Goal: Task Accomplishment & Management: Manage account settings

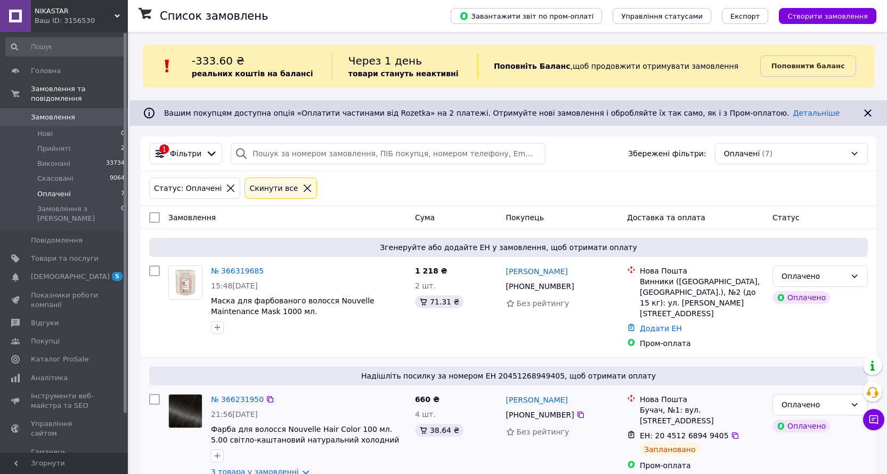
scroll to position [160, 0]
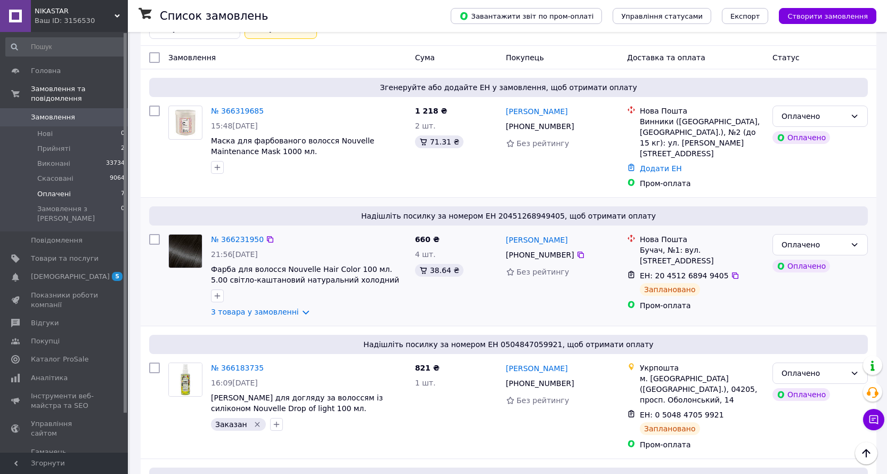
click at [225, 230] on div "№ 366231950 21:56[DATE] Фарба для волосся Nouvelle Hair Color 100 мл. 5.00 світ…" at bounding box center [309, 276] width 204 height 92
click at [225, 235] on link "№ 366231950" at bounding box center [237, 239] width 53 height 9
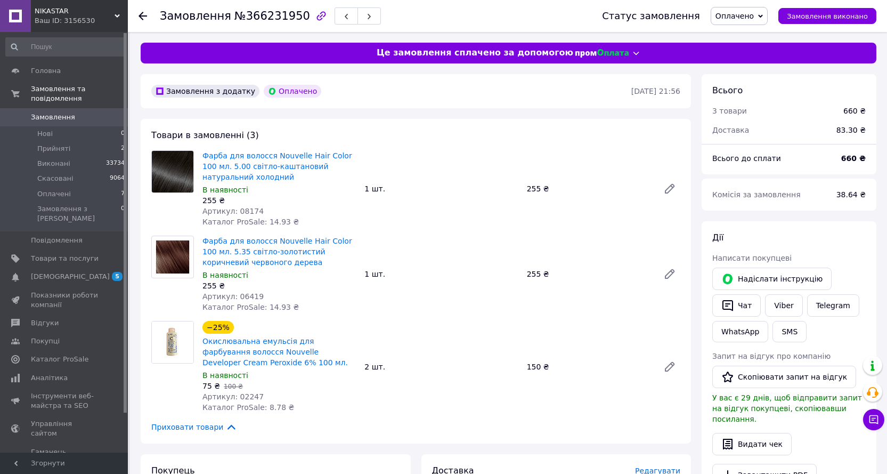
click at [239, 211] on span "Артикул: 08174" at bounding box center [232, 211] width 61 height 9
drag, startPoint x: 268, startPoint y: 148, endPoint x: 307, endPoint y: 155, distance: 39.9
click at [307, 155] on div "Фарба для волосся Nouvelle Hair Color 100 мл. 5.00 світло-каштановий натуральни…" at bounding box center [279, 188] width 162 height 81
copy link "Nouvelle Ha"
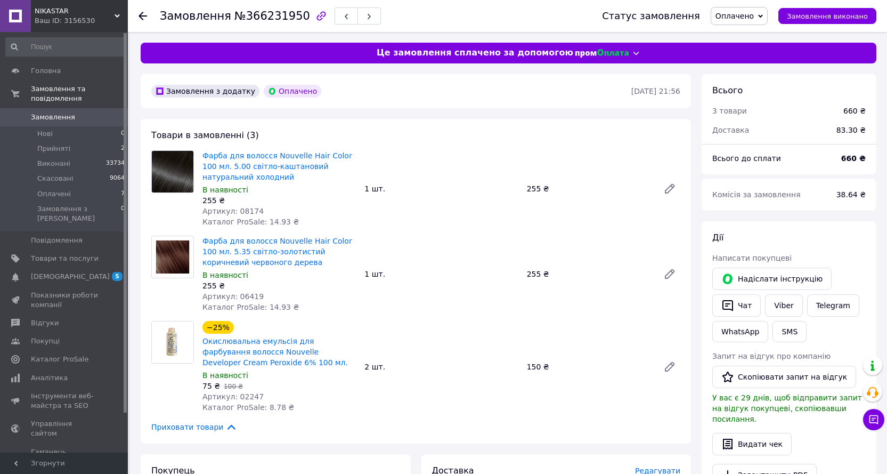
click at [244, 295] on span "Артикул: 06419" at bounding box center [232, 296] width 61 height 9
copy span "06419"
click at [246, 209] on span "Артикул: 08174" at bounding box center [232, 211] width 61 height 9
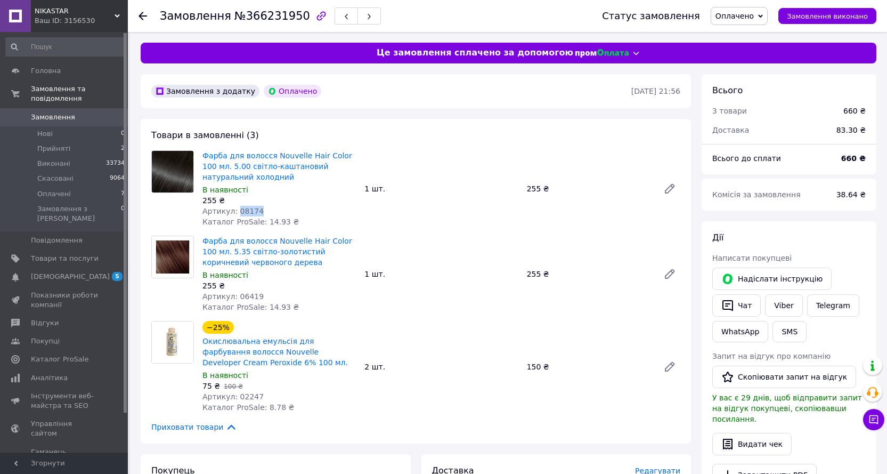
copy span "08174"
click at [244, 399] on span "Артикул: 02247" at bounding box center [232, 396] width 61 height 9
copy span "02247"
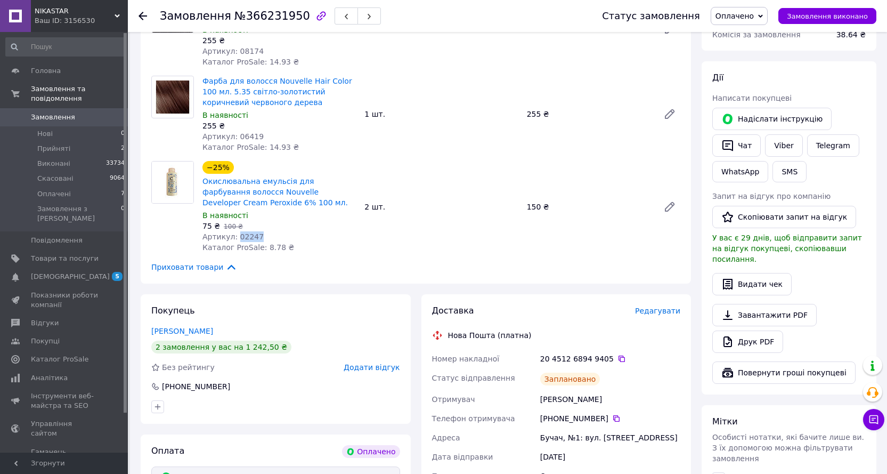
scroll to position [213, 0]
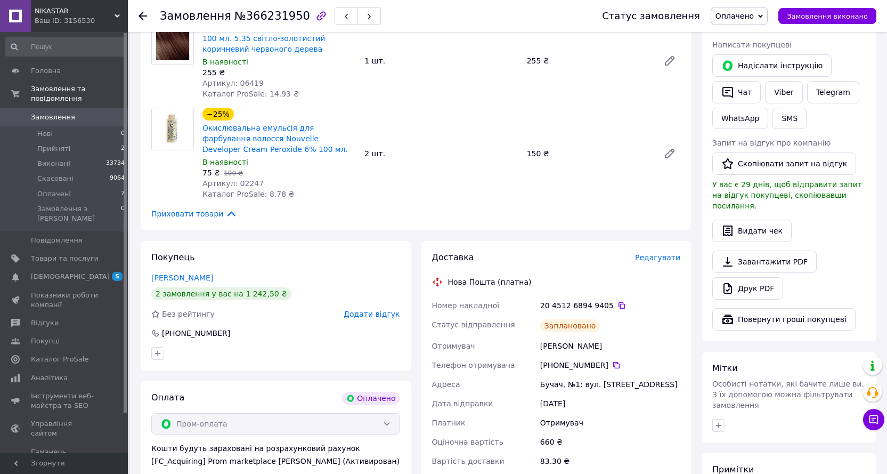
click at [143, 14] on icon at bounding box center [143, 16] width 9 height 9
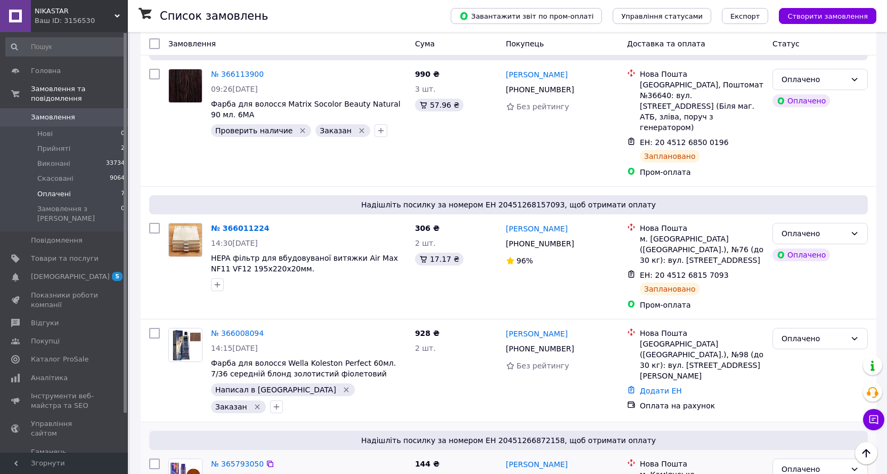
scroll to position [622, 0]
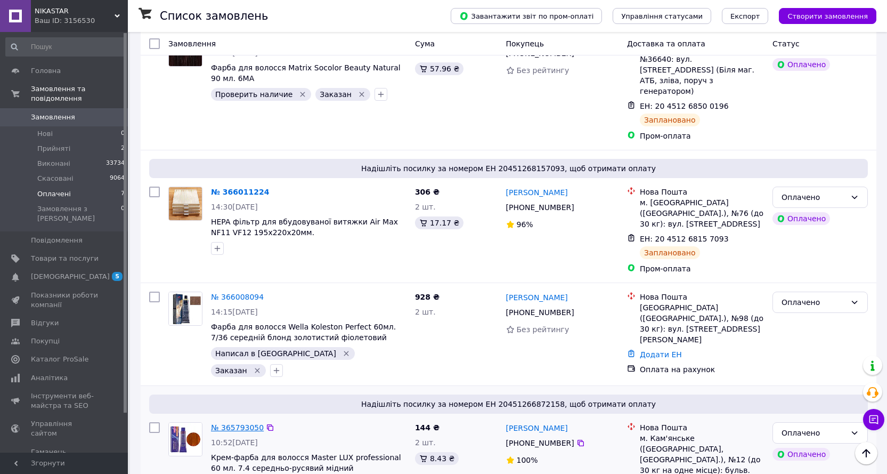
click at [231, 423] on link "№ 365793050" at bounding box center [237, 427] width 53 height 9
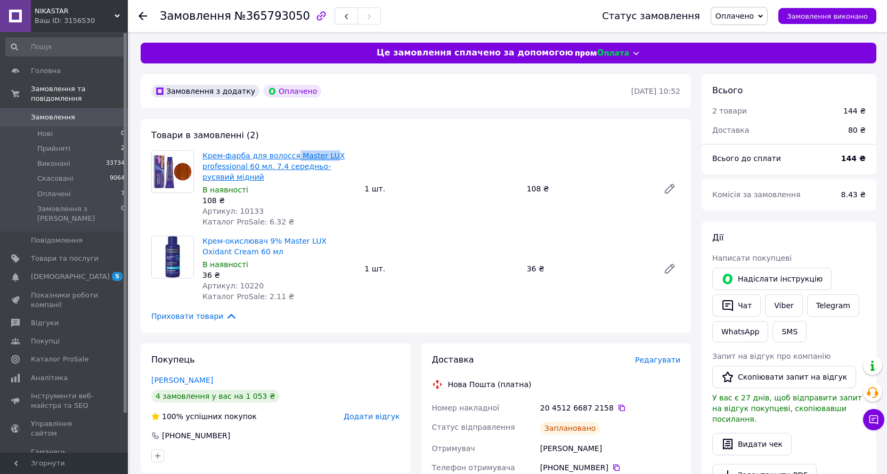
drag, startPoint x: 287, startPoint y: 148, endPoint x: 323, endPoint y: 154, distance: 36.2
click at [323, 154] on div "Крем-фарба для волосся Master LUX professional 60 мл. 7.4 середньо-русявий мiдн…" at bounding box center [279, 188] width 162 height 81
copy link "Master [PERSON_NAME]"
click at [249, 212] on span "Артикул: 10133" at bounding box center [232, 211] width 61 height 9
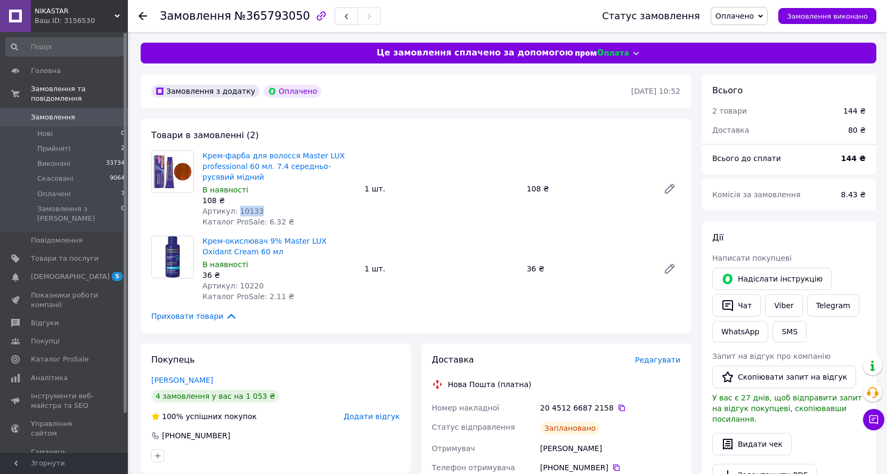
copy span "10133"
click at [244, 288] on span "Артикул: 10220" at bounding box center [232, 285] width 61 height 9
copy span "10220"
click at [243, 210] on span "Артикул: 10133" at bounding box center [232, 211] width 61 height 9
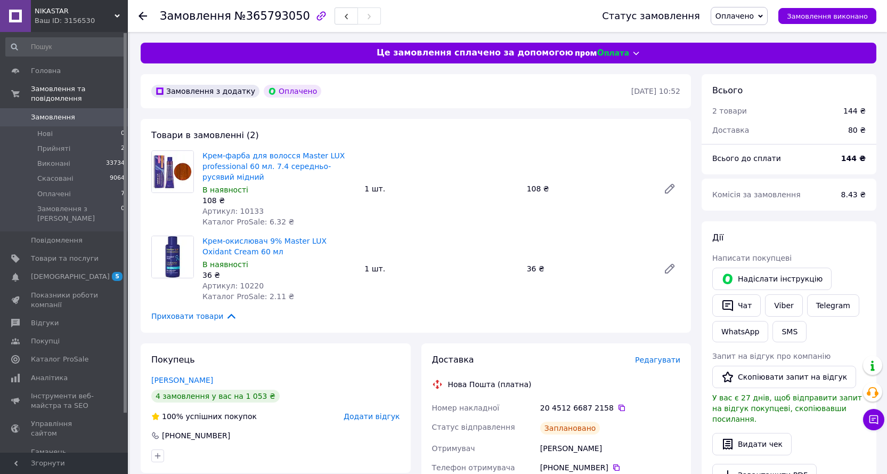
click at [247, 210] on span "Артикул: 10133" at bounding box center [232, 211] width 61 height 9
copy span "10133"
click at [143, 16] on use at bounding box center [143, 16] width 9 height 9
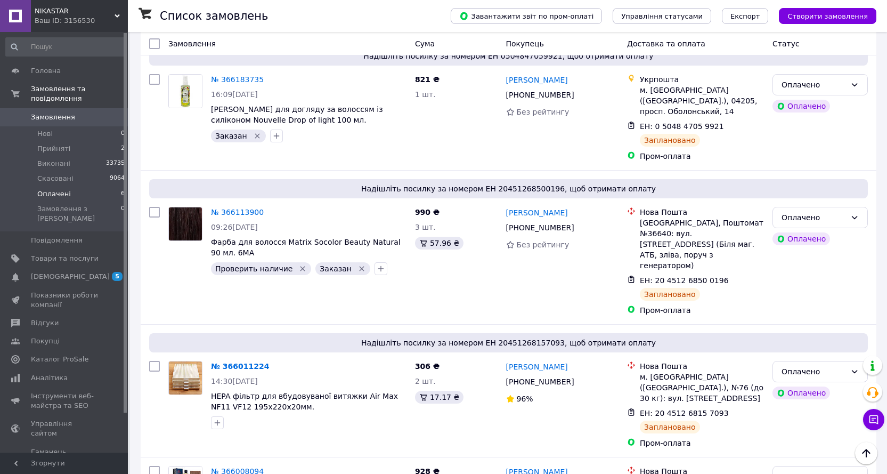
scroll to position [494, 0]
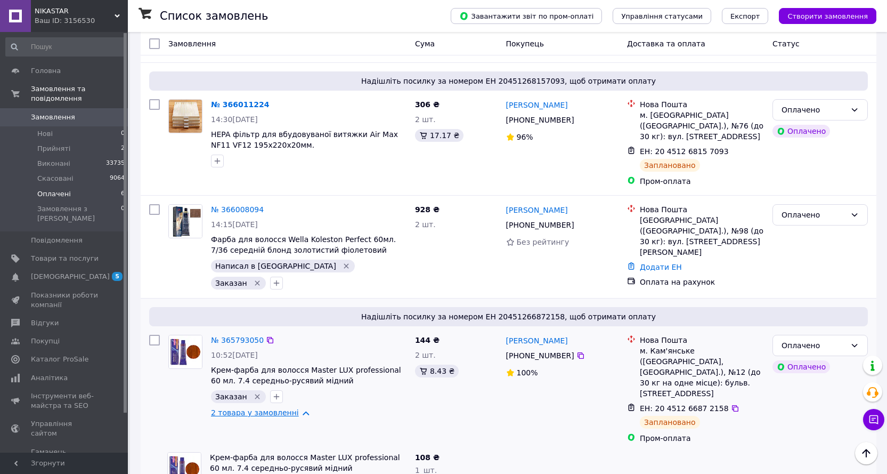
click at [279, 408] on link "2 товара у замовленні" at bounding box center [255, 412] width 88 height 9
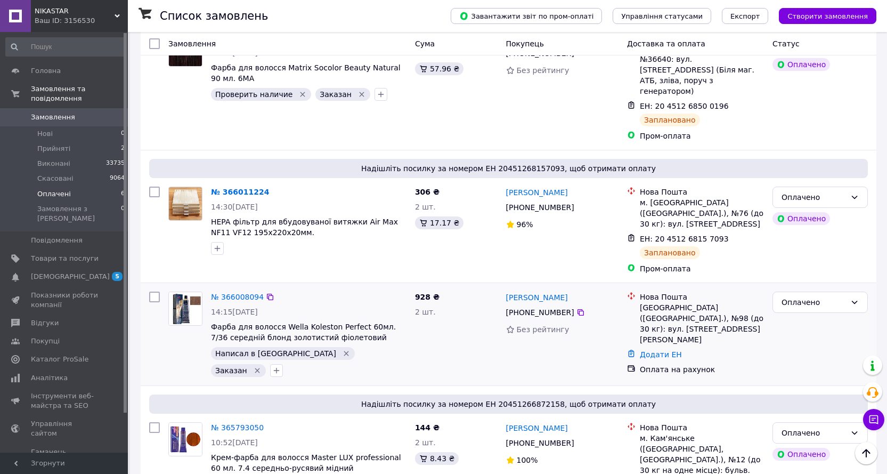
scroll to position [441, 0]
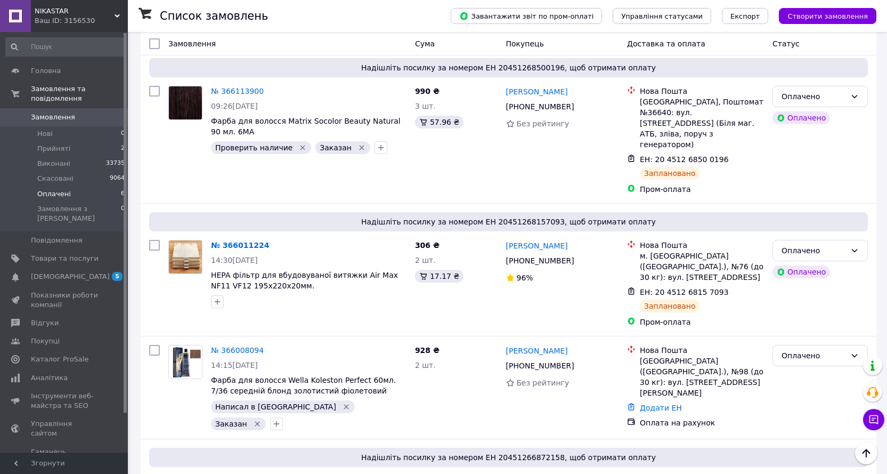
click at [71, 23] on div "Ваш ID: 3156530" at bounding box center [81, 21] width 93 height 10
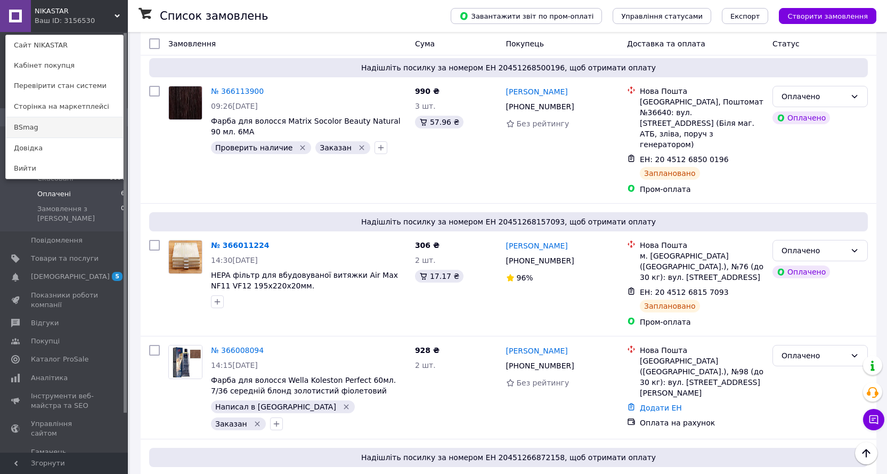
click at [43, 126] on link "BSmag" at bounding box center [64, 127] width 117 height 20
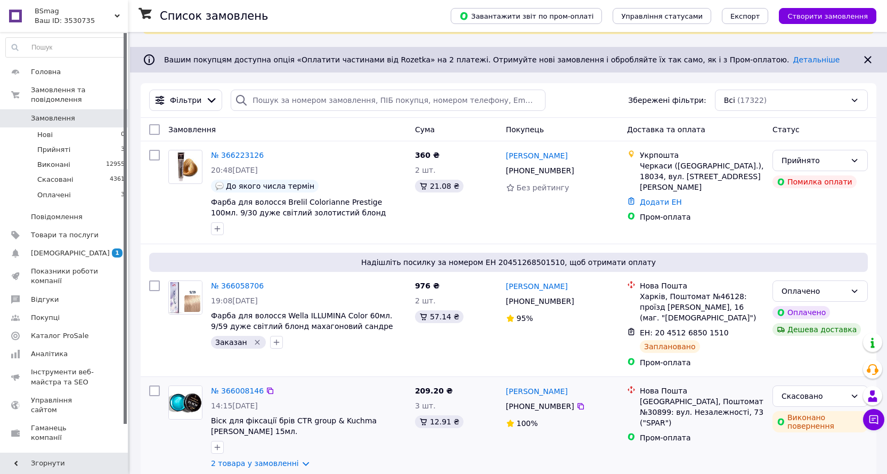
scroll to position [213, 0]
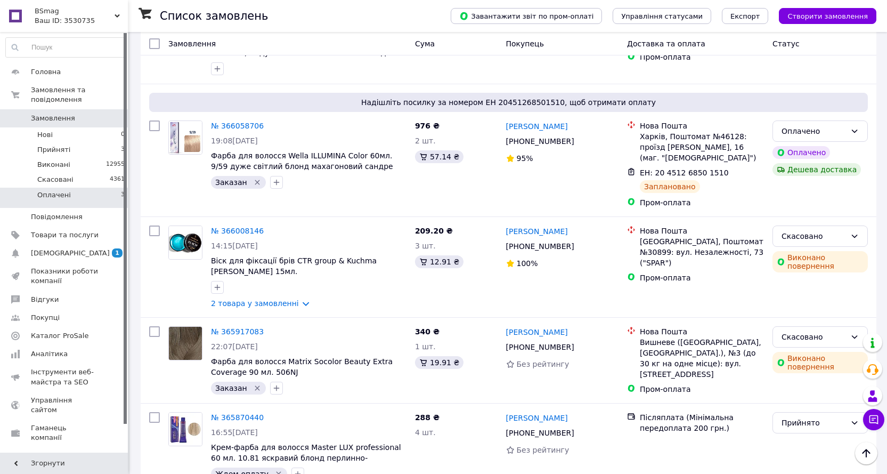
click at [48, 190] on span "Оплачені" at bounding box center [54, 195] width 34 height 10
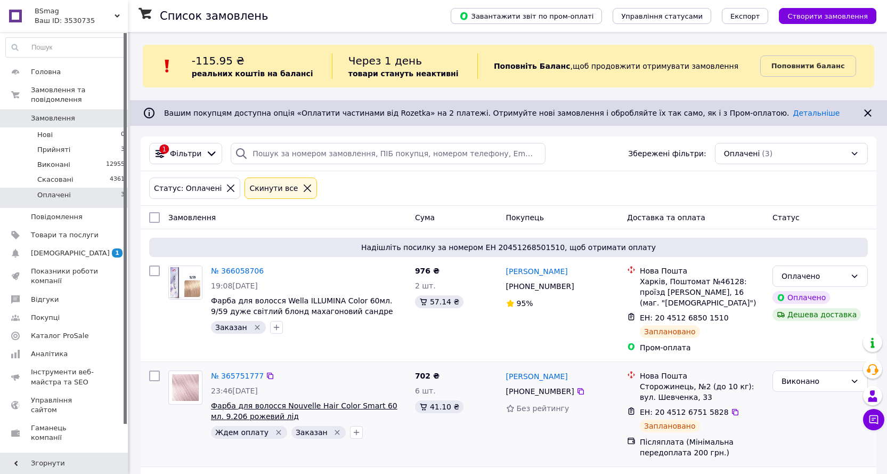
scroll to position [126, 0]
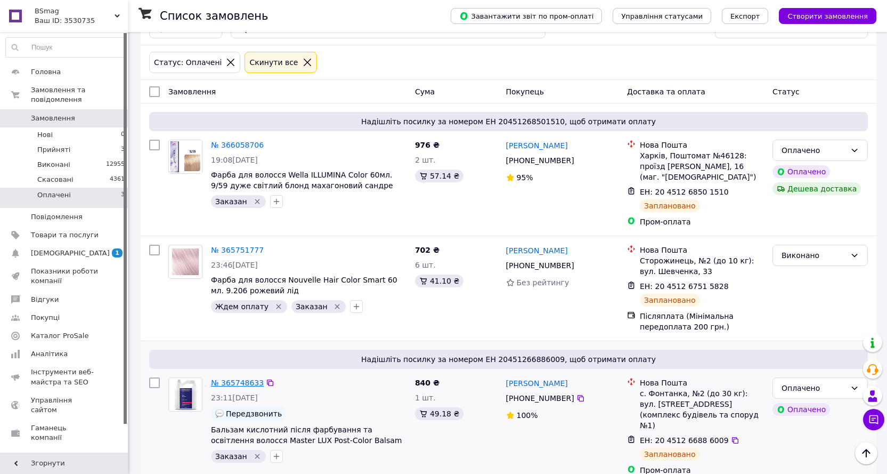
click at [237, 378] on link "№ 365748633" at bounding box center [237, 382] width 53 height 9
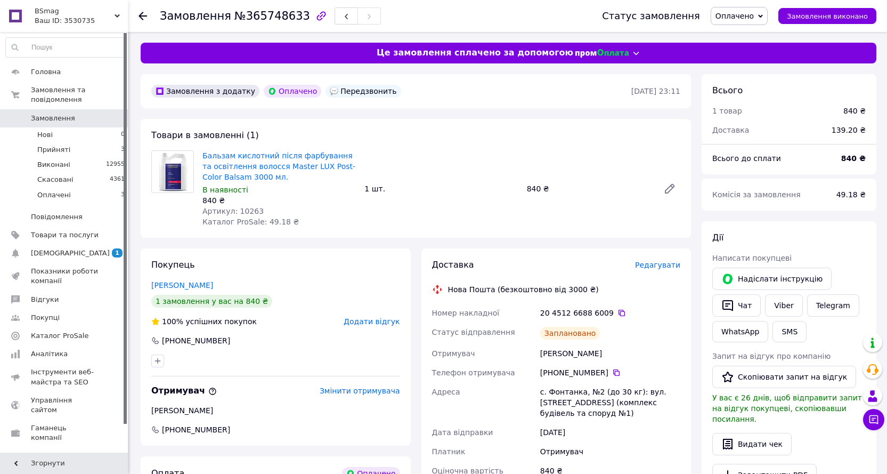
click at [242, 209] on span "Артикул: 10263" at bounding box center [232, 211] width 61 height 9
copy span "10263"
click at [265, 177] on span "Бальзам кислотний пiсля фарбування та освiтлення волосся Master LUX Post-Color …" at bounding box center [278, 166] width 153 height 32
drag, startPoint x: 201, startPoint y: 149, endPoint x: 266, endPoint y: 150, distance: 65.6
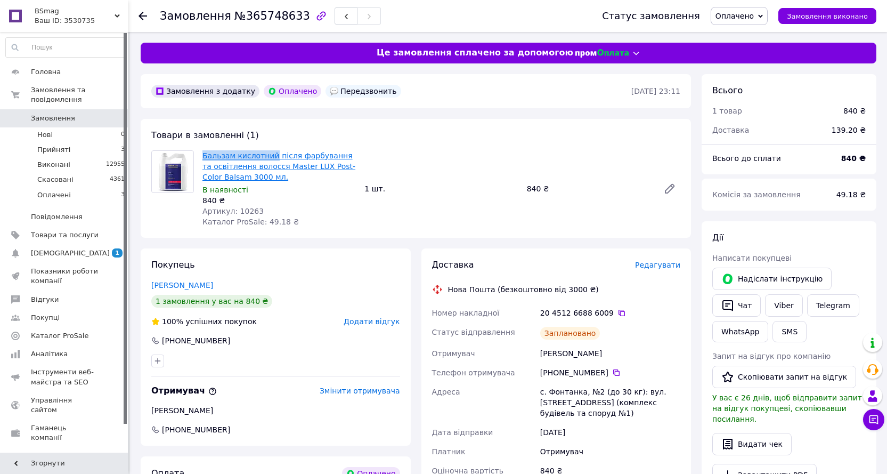
click at [266, 150] on div "Бальзам кислотний пiсля фарбування та освiтлення волосся Master LUX Post-Color …" at bounding box center [279, 188] width 162 height 81
copy link "Бальзам кислотний"
click at [241, 210] on span "Артикул: 10263" at bounding box center [232, 211] width 61 height 9
copy span "10263"
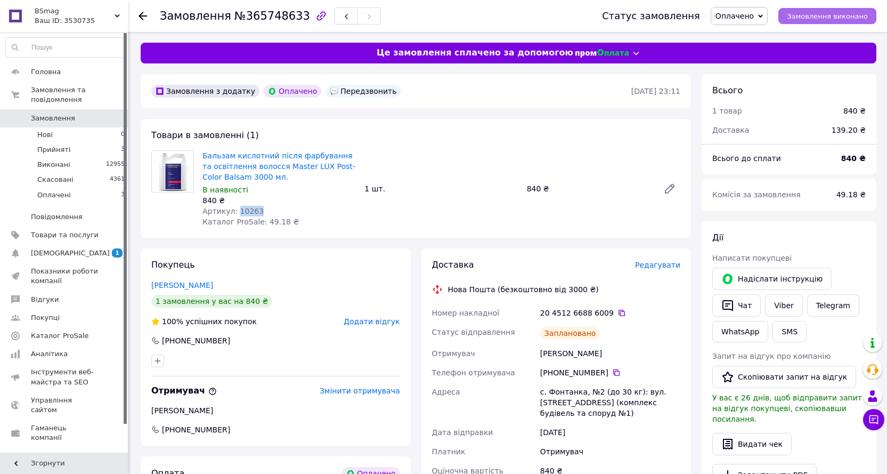
click at [826, 17] on span "Замовлення виконано" at bounding box center [827, 16] width 81 height 8
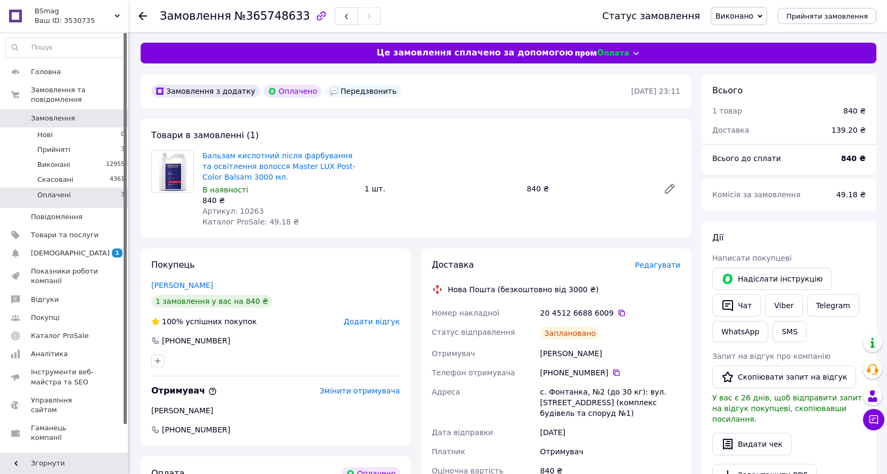
click at [53, 190] on span "Оплачені" at bounding box center [54, 195] width 34 height 10
